Goal: Transaction & Acquisition: Subscribe to service/newsletter

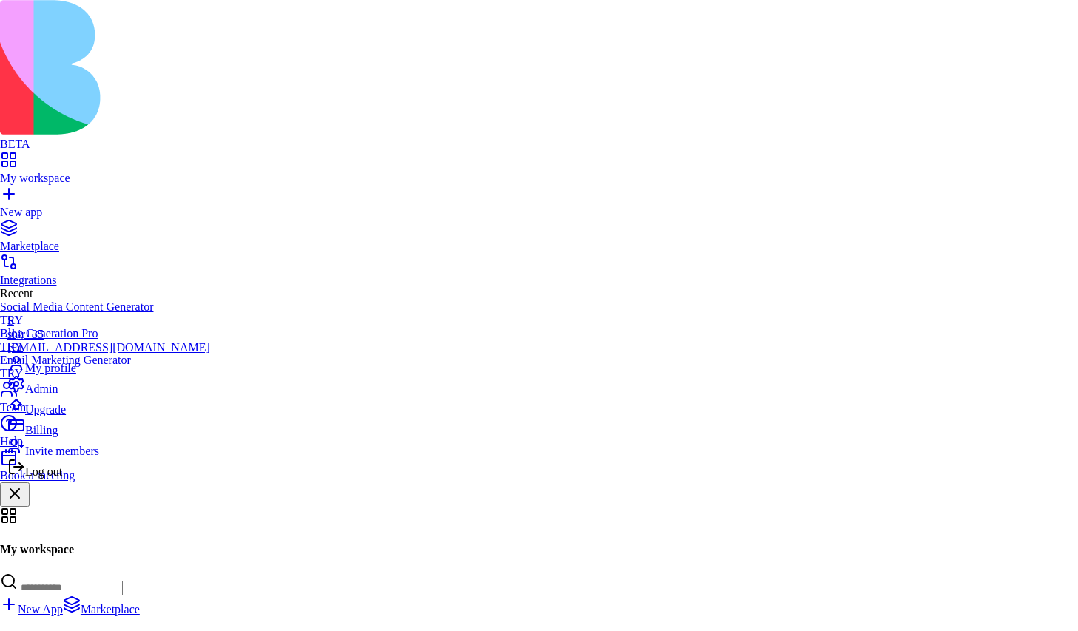
click at [90, 417] on div "Upgrade" at bounding box center [108, 406] width 203 height 21
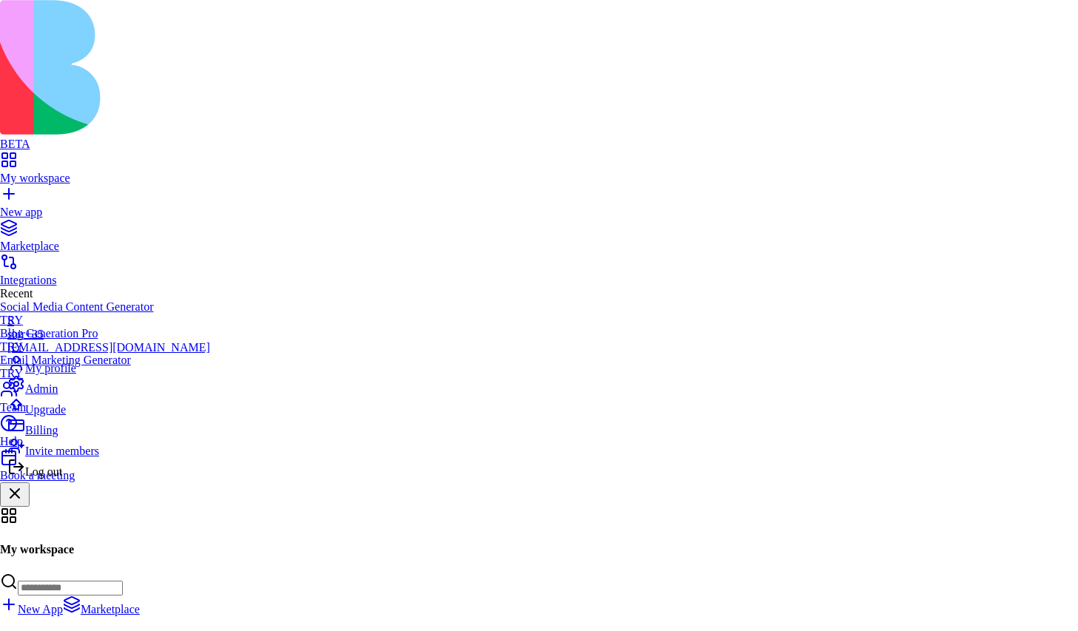
click at [58, 437] on span "Billing" at bounding box center [41, 430] width 33 height 13
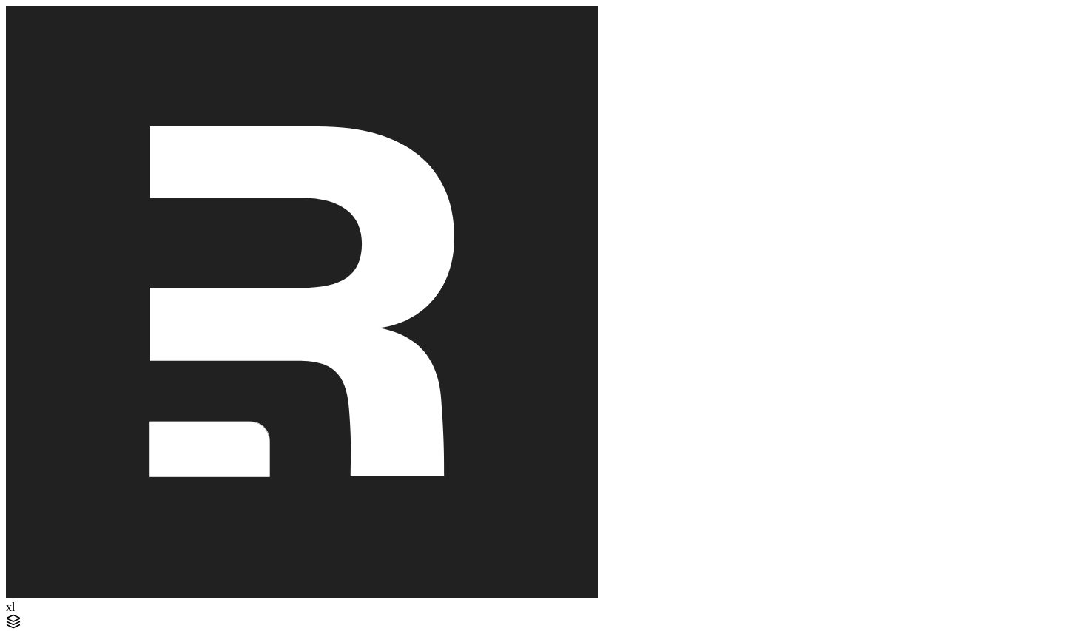
scroll to position [47, 0]
